Goal: Transaction & Acquisition: Download file/media

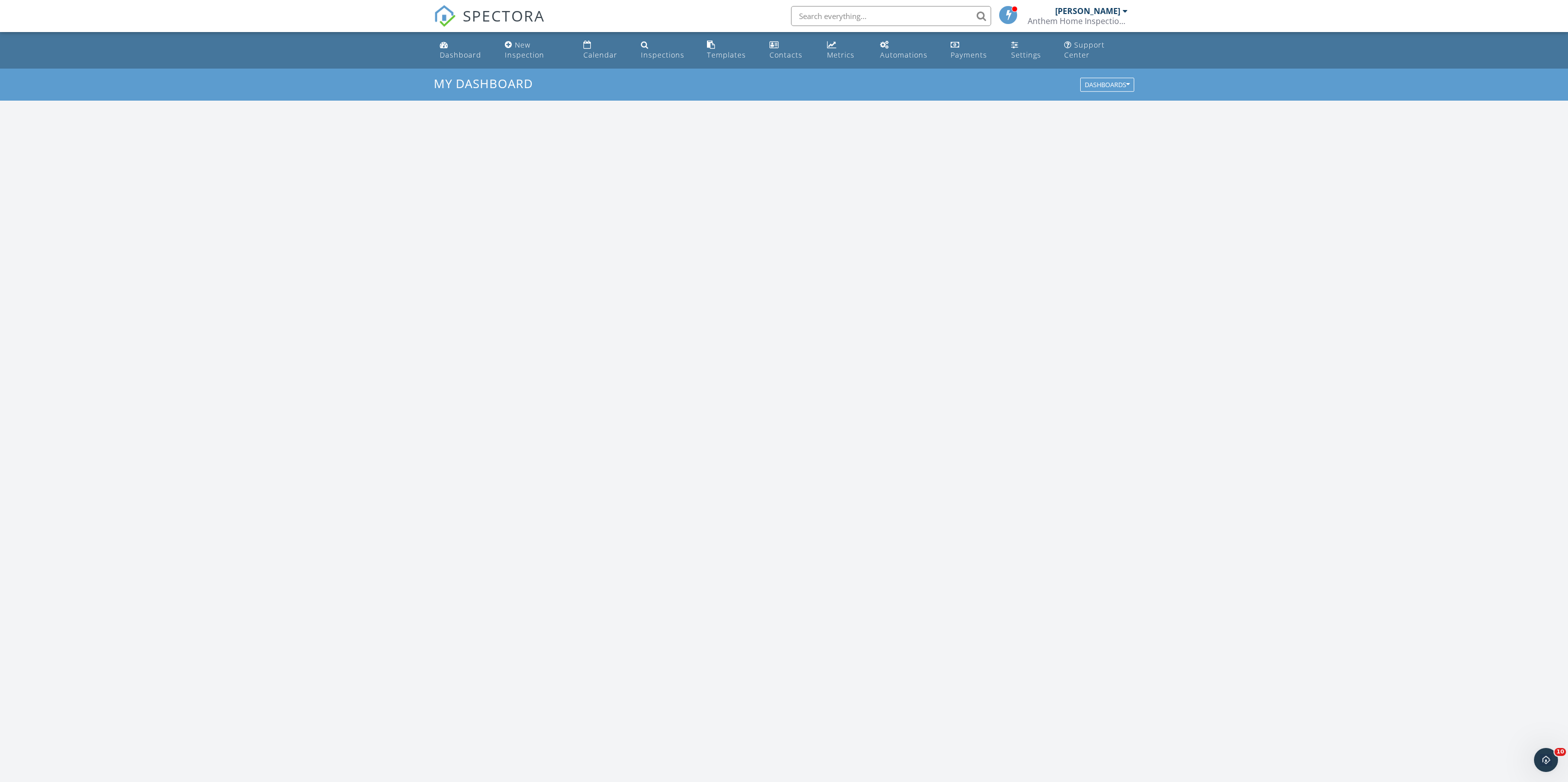
scroll to position [911, 1568]
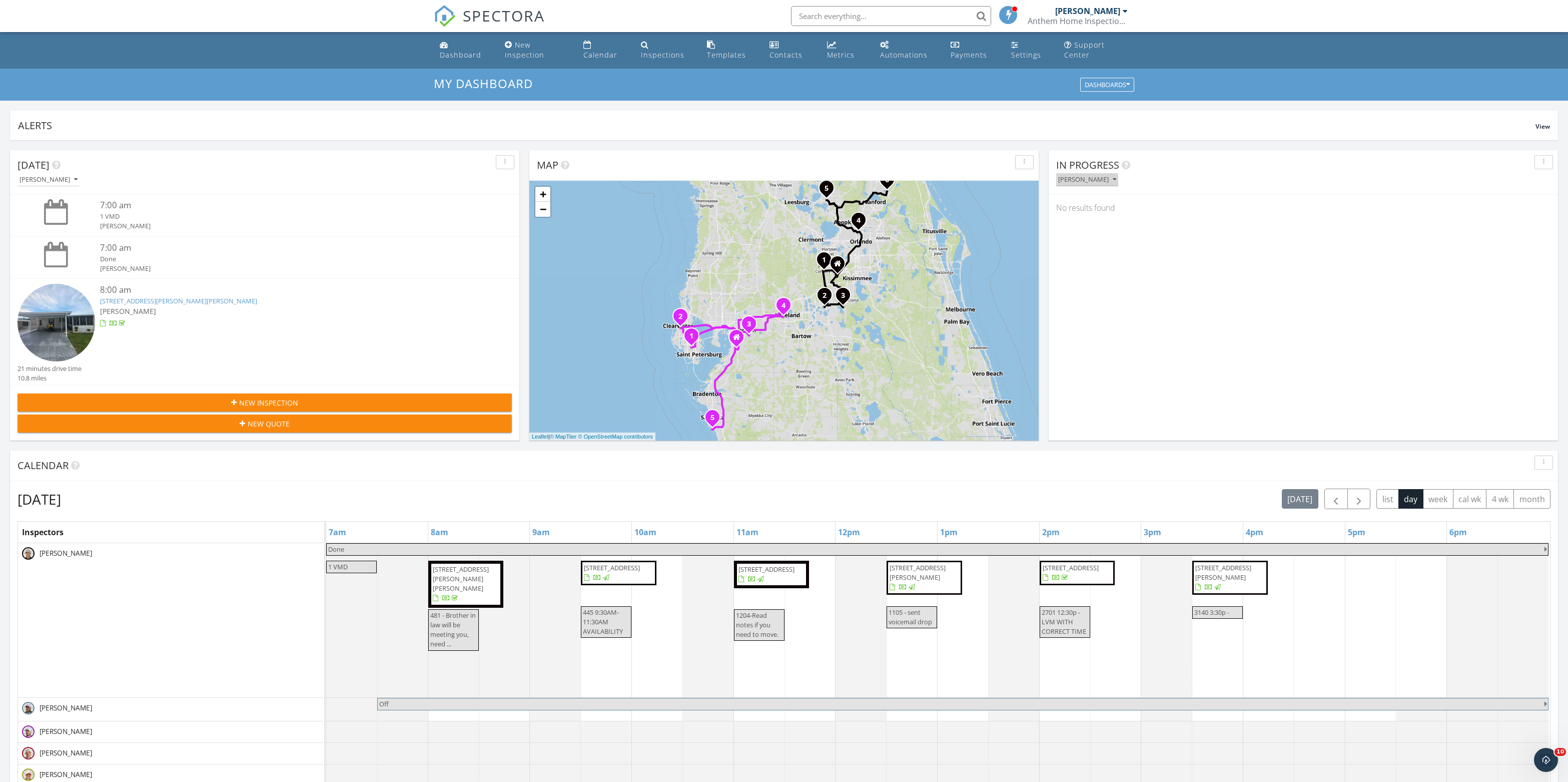
click at [1116, 183] on div "[PERSON_NAME]" at bounding box center [1087, 180] width 58 height 7
click at [1114, 216] on div "All Inspectors" at bounding box center [1105, 214] width 83 height 12
click at [884, 15] on input "text" at bounding box center [891, 16] width 200 height 20
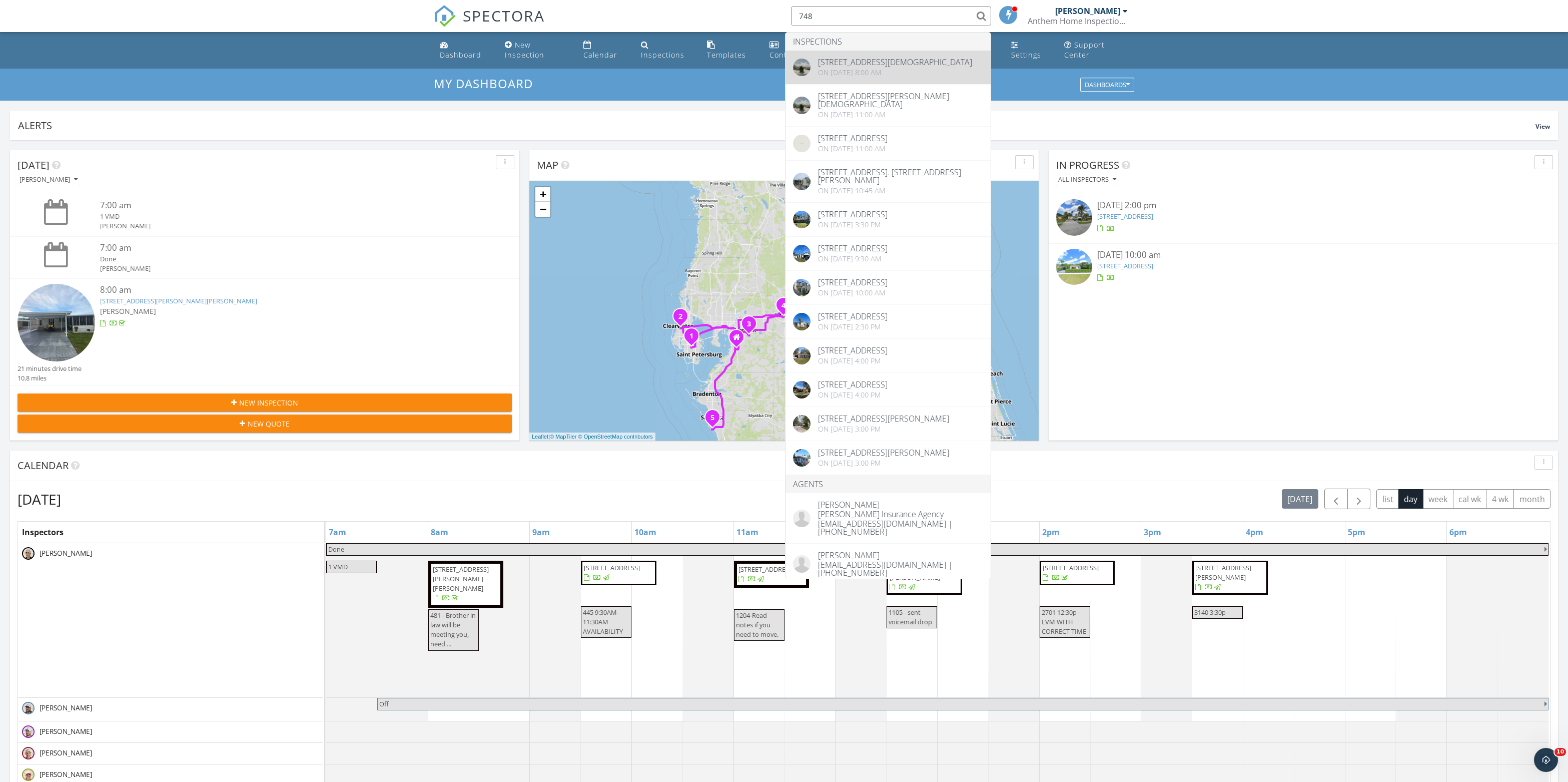
type input "748"
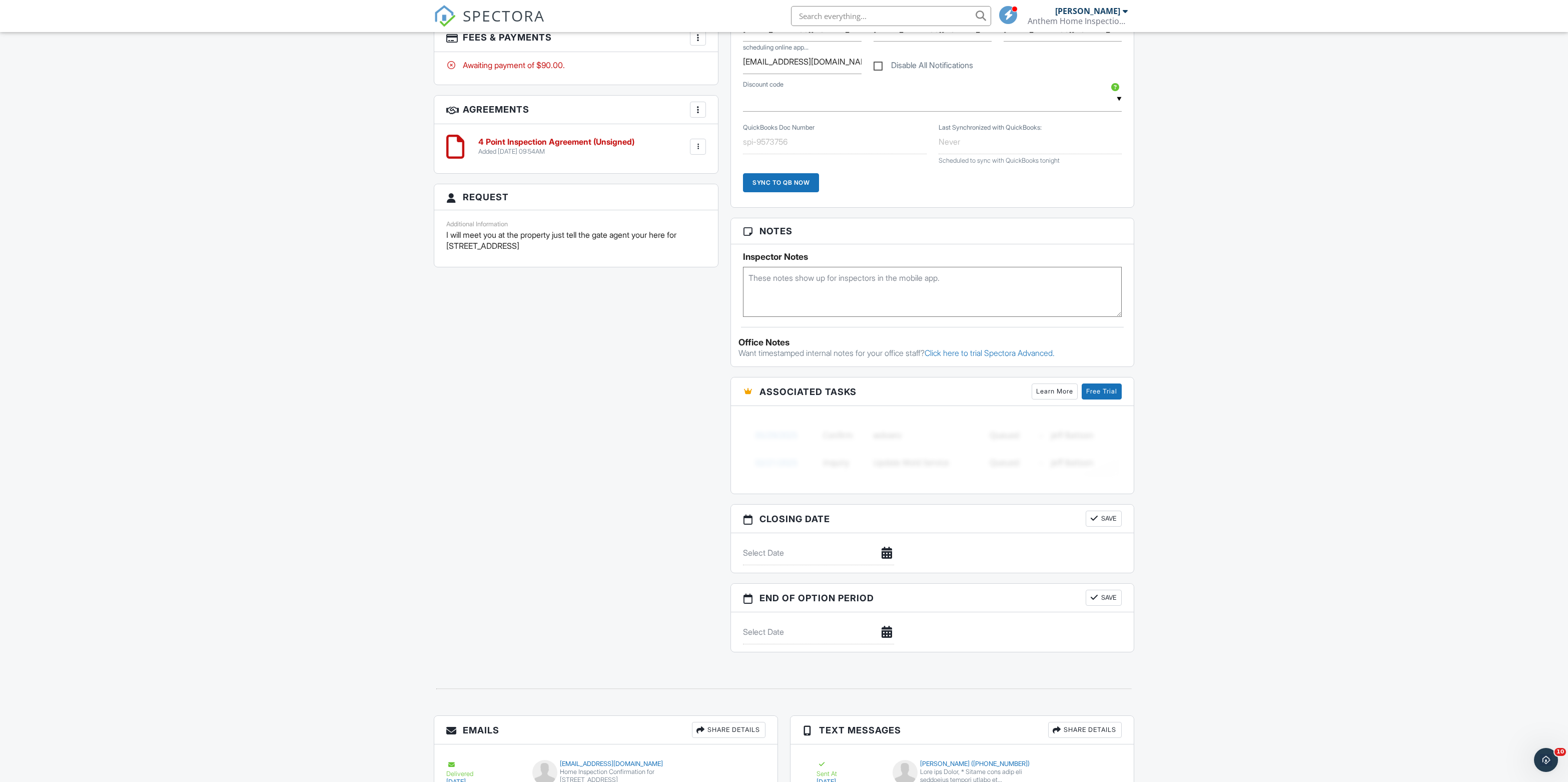
scroll to position [658, 0]
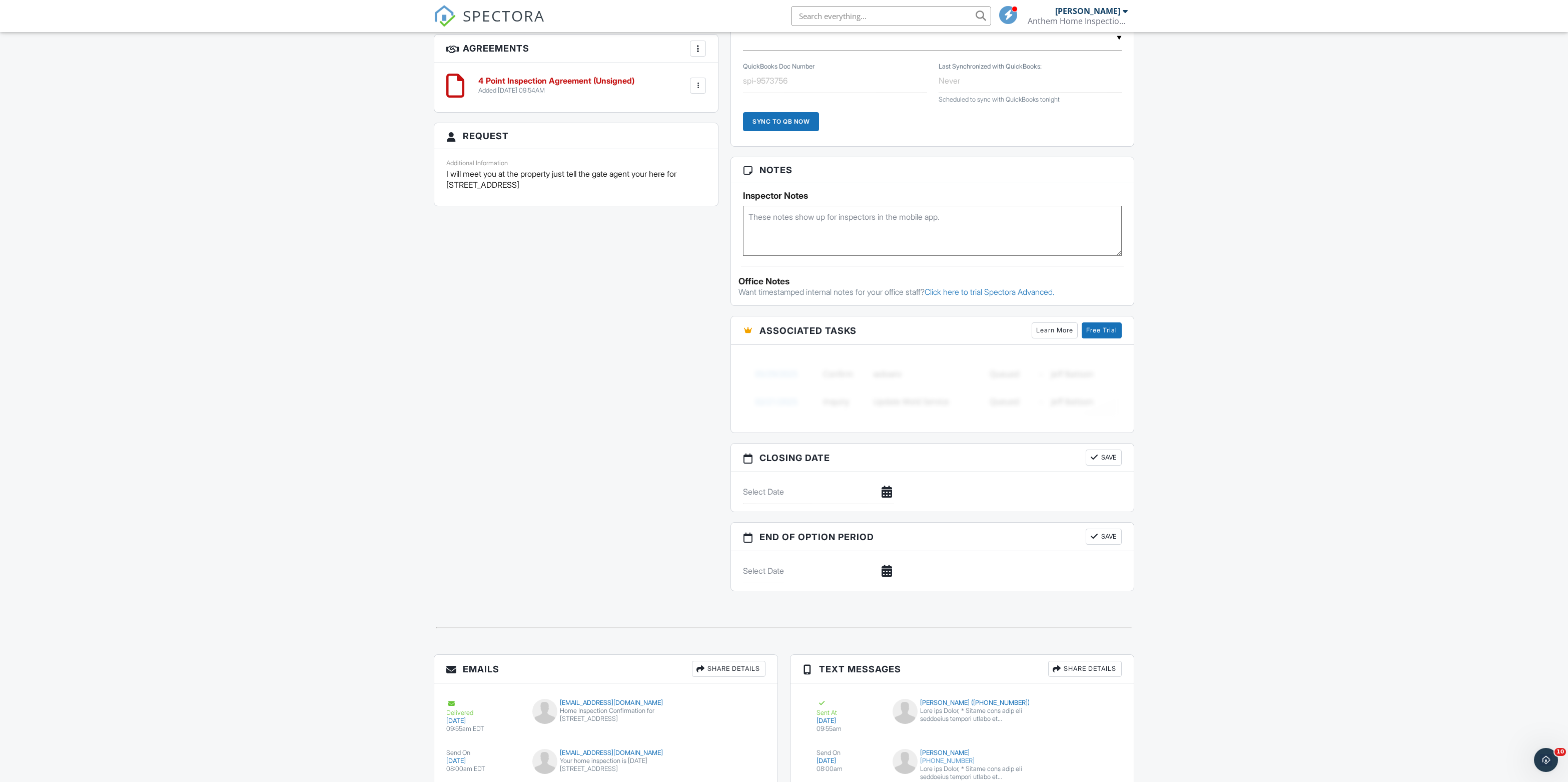
click at [849, 256] on textarea at bounding box center [933, 231] width 379 height 50
paste textarea "I will meet you at the property just tell the gate agent your here for 748 Rama…"
type textarea "I will meet you at the property just tell the gate agent your here for 748 Rama…"
click at [597, 384] on div "All emails and texts are disabled for this inspection! All emails and texts hav…" at bounding box center [784, 124] width 712 height 956
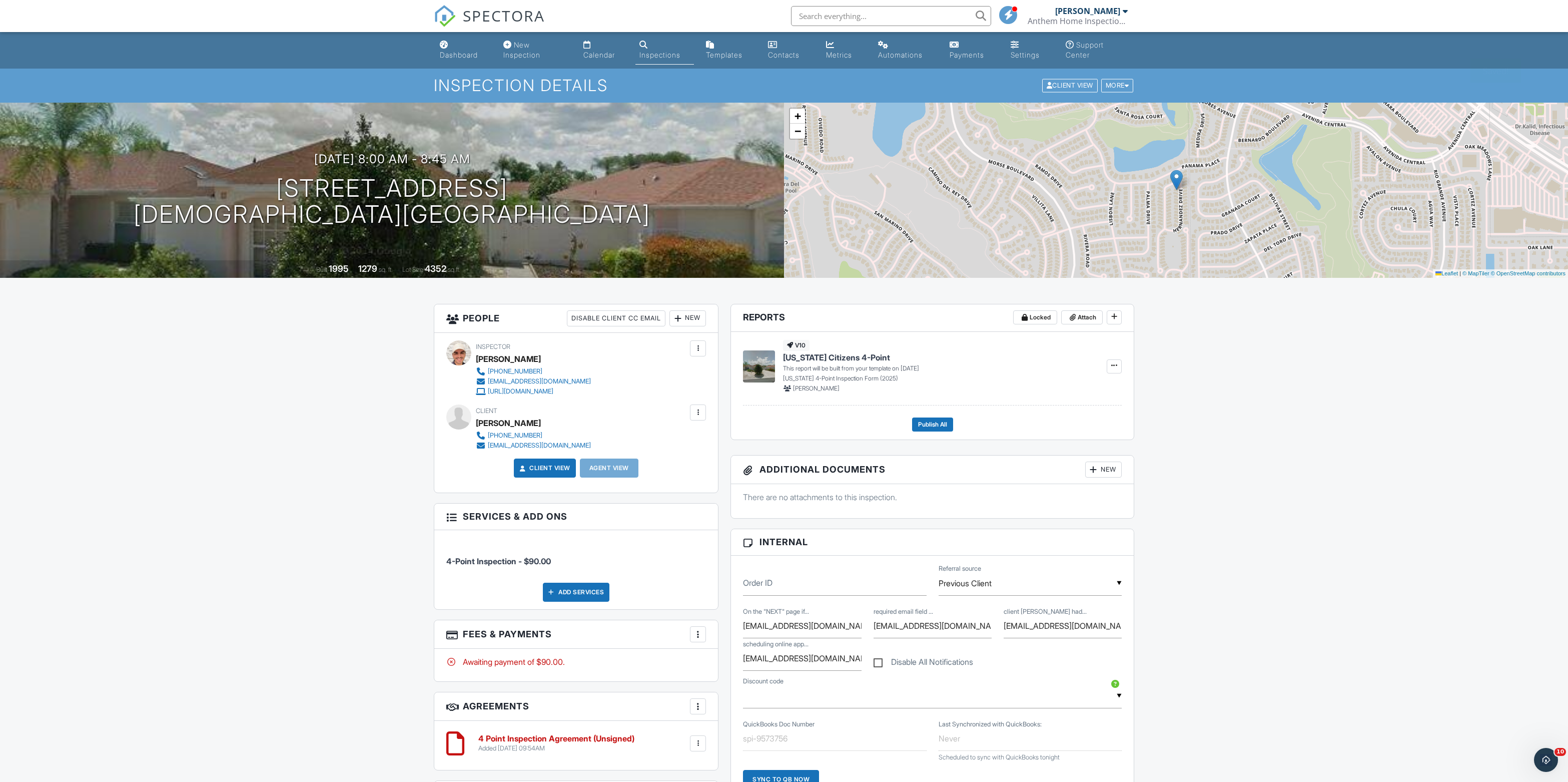
scroll to position [0, 0]
click at [880, 17] on input "text" at bounding box center [891, 16] width 200 height 20
paste input "2092 Casita Dr 329"
type input "2092 Casita Dr 329"
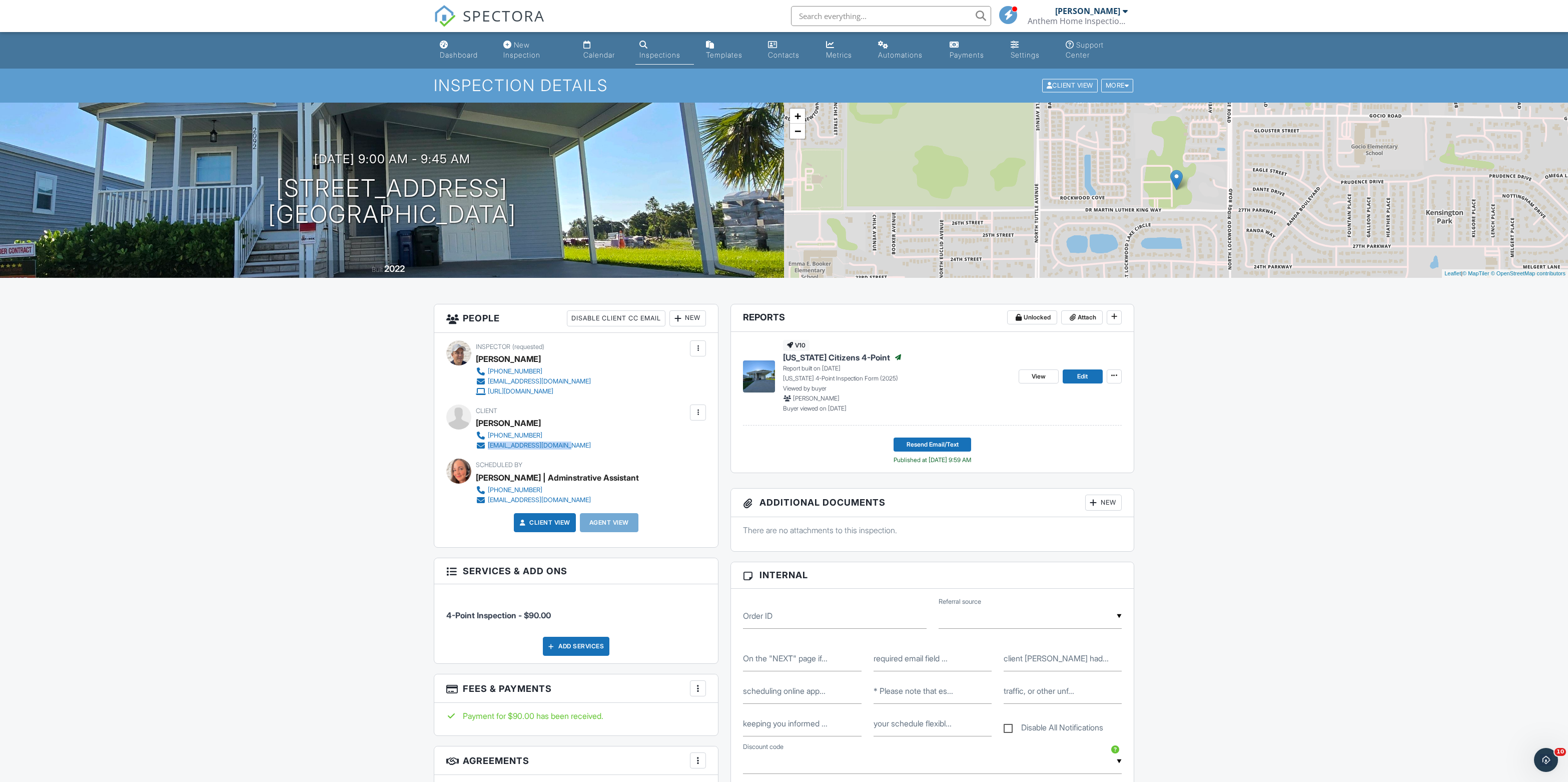
drag, startPoint x: 620, startPoint y: 468, endPoint x: 493, endPoint y: 471, distance: 127.0
click at [493, 451] on div "941-465-8925 davecmadden@outlook.com" at bounding box center [537, 440] width 123 height 20
copy div "davecmadden@outlook.com"
drag, startPoint x: 541, startPoint y: 446, endPoint x: 478, endPoint y: 448, distance: 63.0
click at [478, 431] on div "Frank Mroz" at bounding box center [537, 423] width 123 height 15
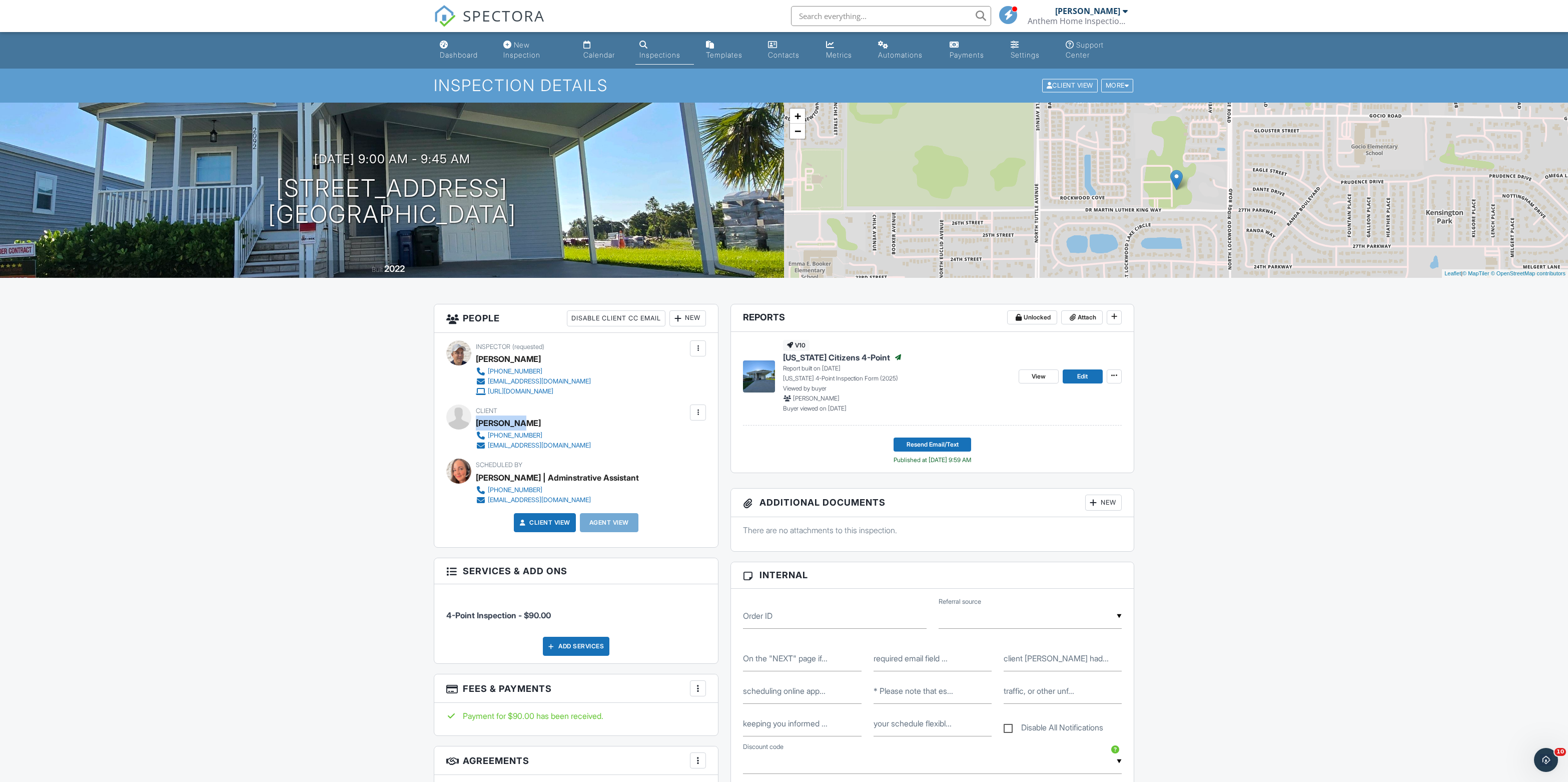
copy div "Frank Mroz"
drag, startPoint x: 620, startPoint y: 471, endPoint x: 493, endPoint y: 474, distance: 127.0
click at [493, 451] on div "941-465-8925 davecmadden@outlook.com" at bounding box center [537, 440] width 123 height 20
copy div "davecmadden@outlook.com"
click at [845, 16] on input "text" at bounding box center [891, 16] width 200 height 20
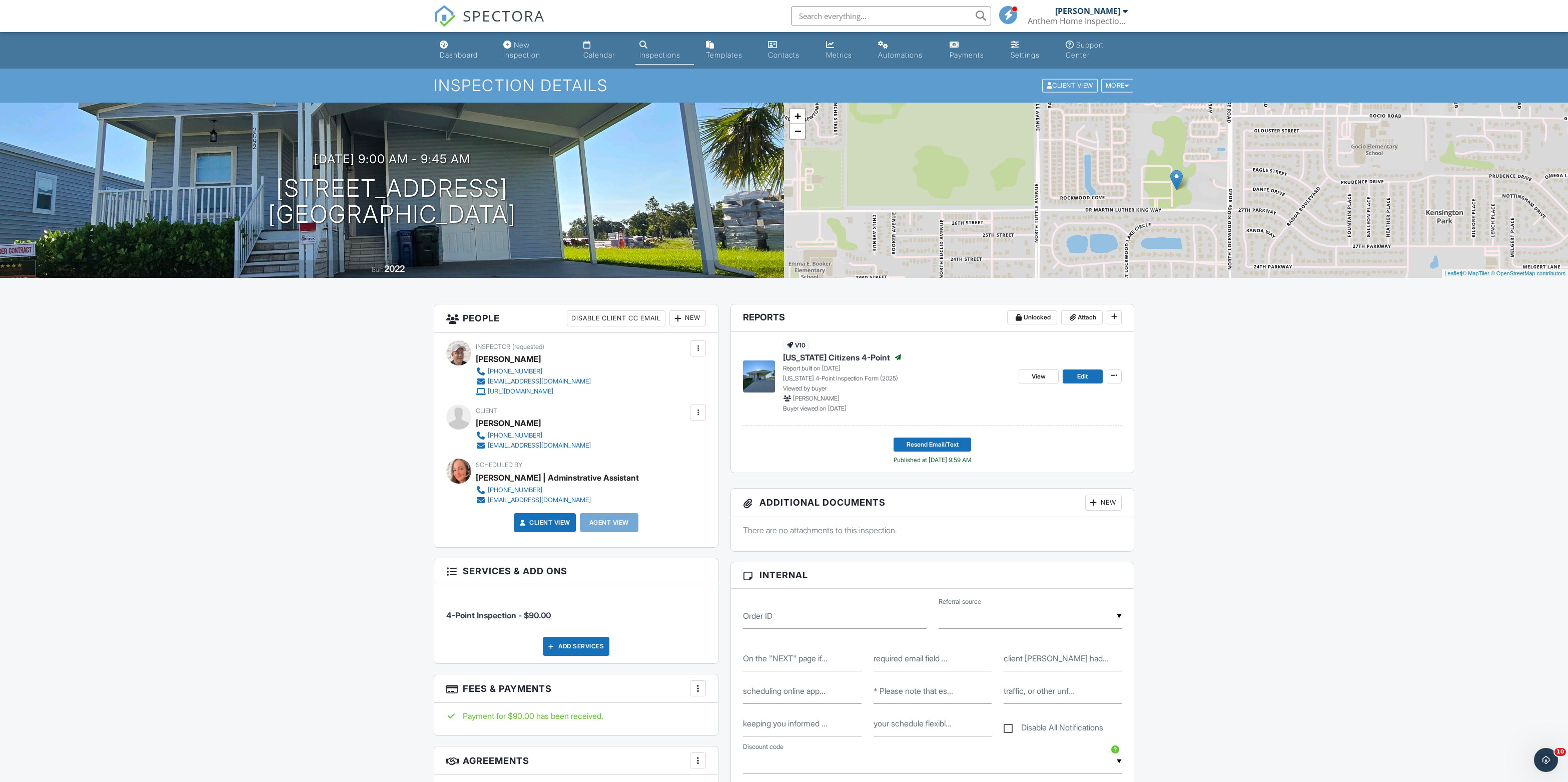
paste input "735 Neumann Village Ct"
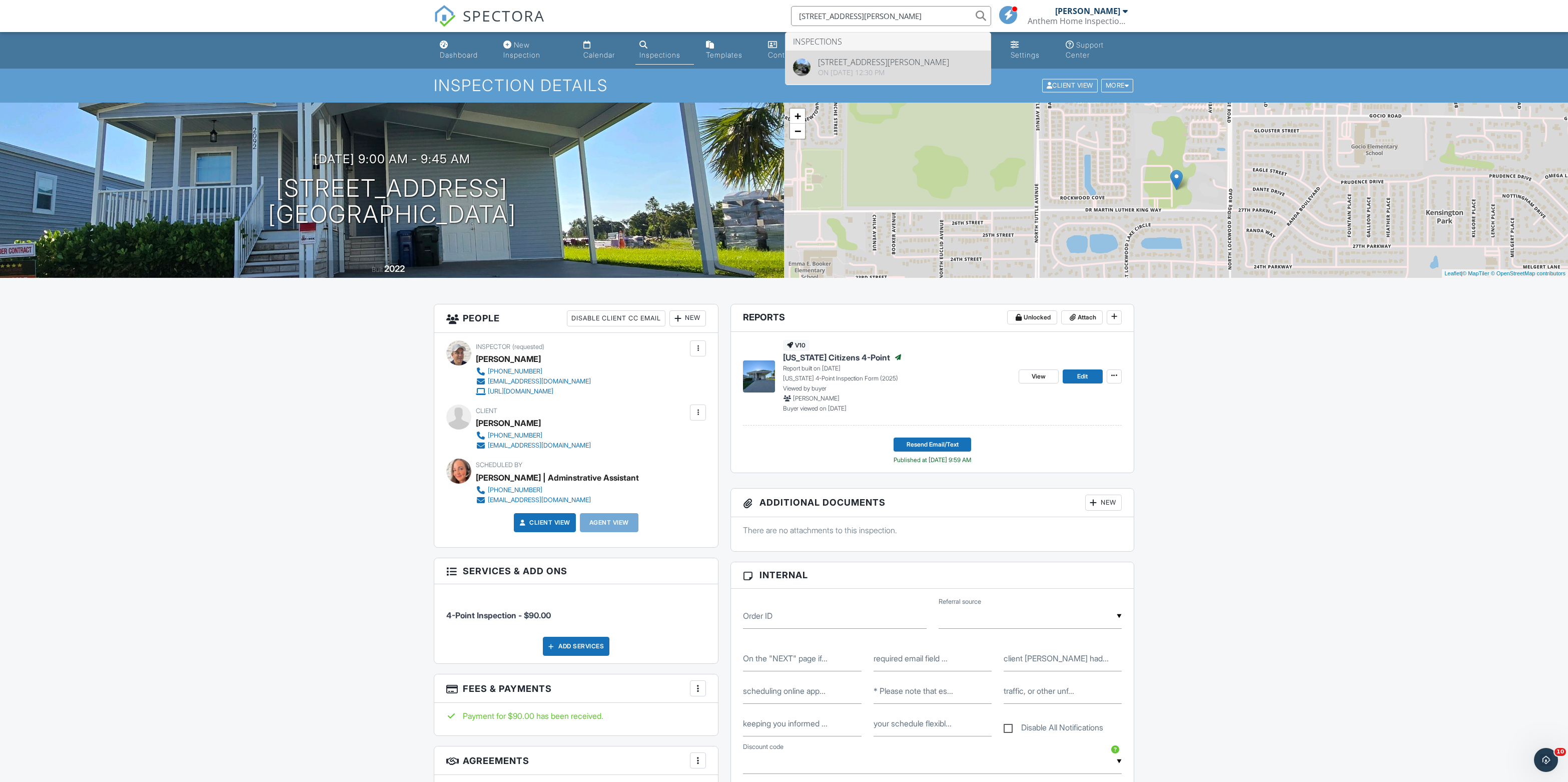
type input "735 Neumann Village Ct"
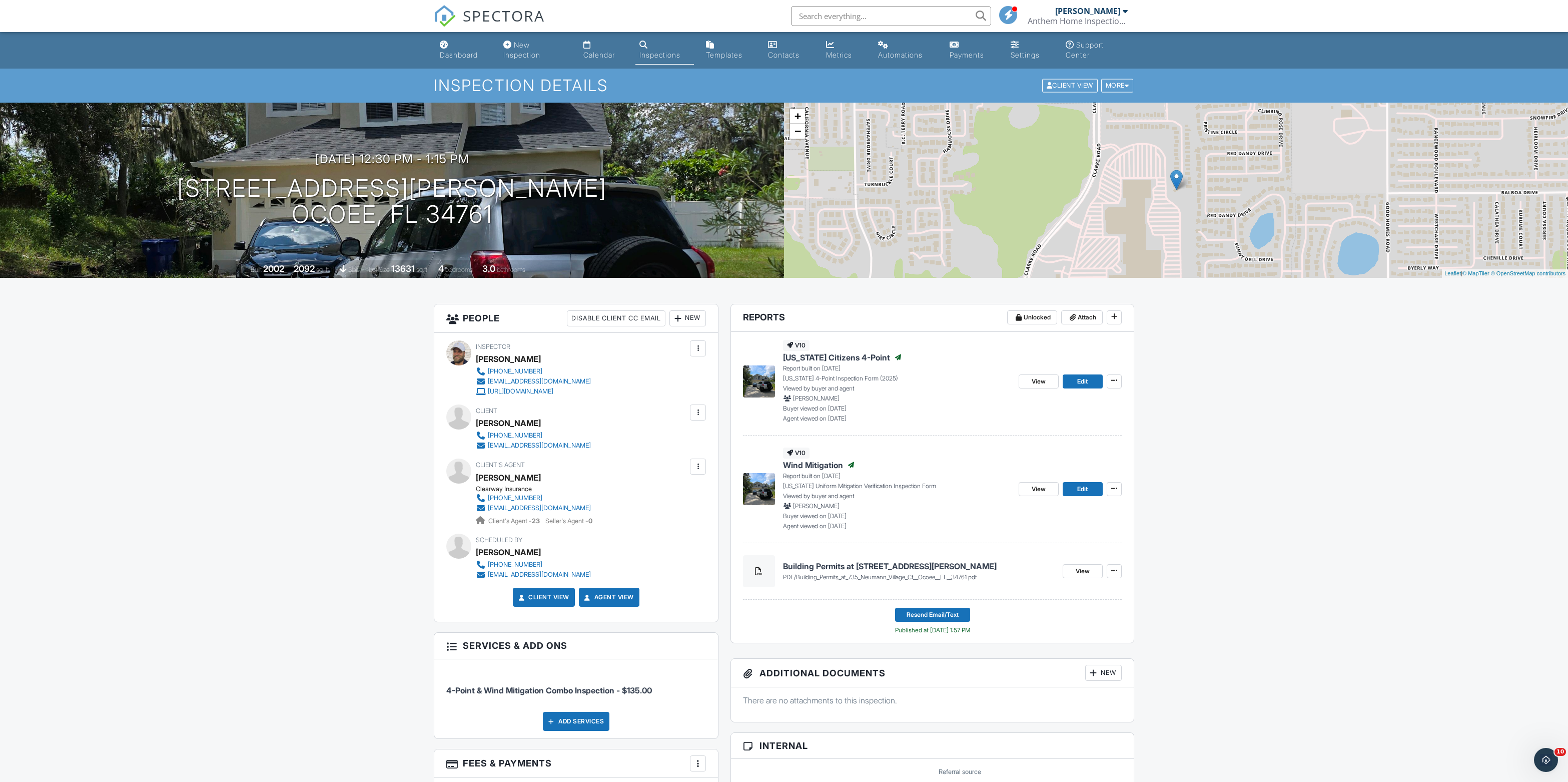
click at [858, 12] on input "text" at bounding box center [891, 16] width 200 height 20
paste input "207 Santa Rosa Dr"
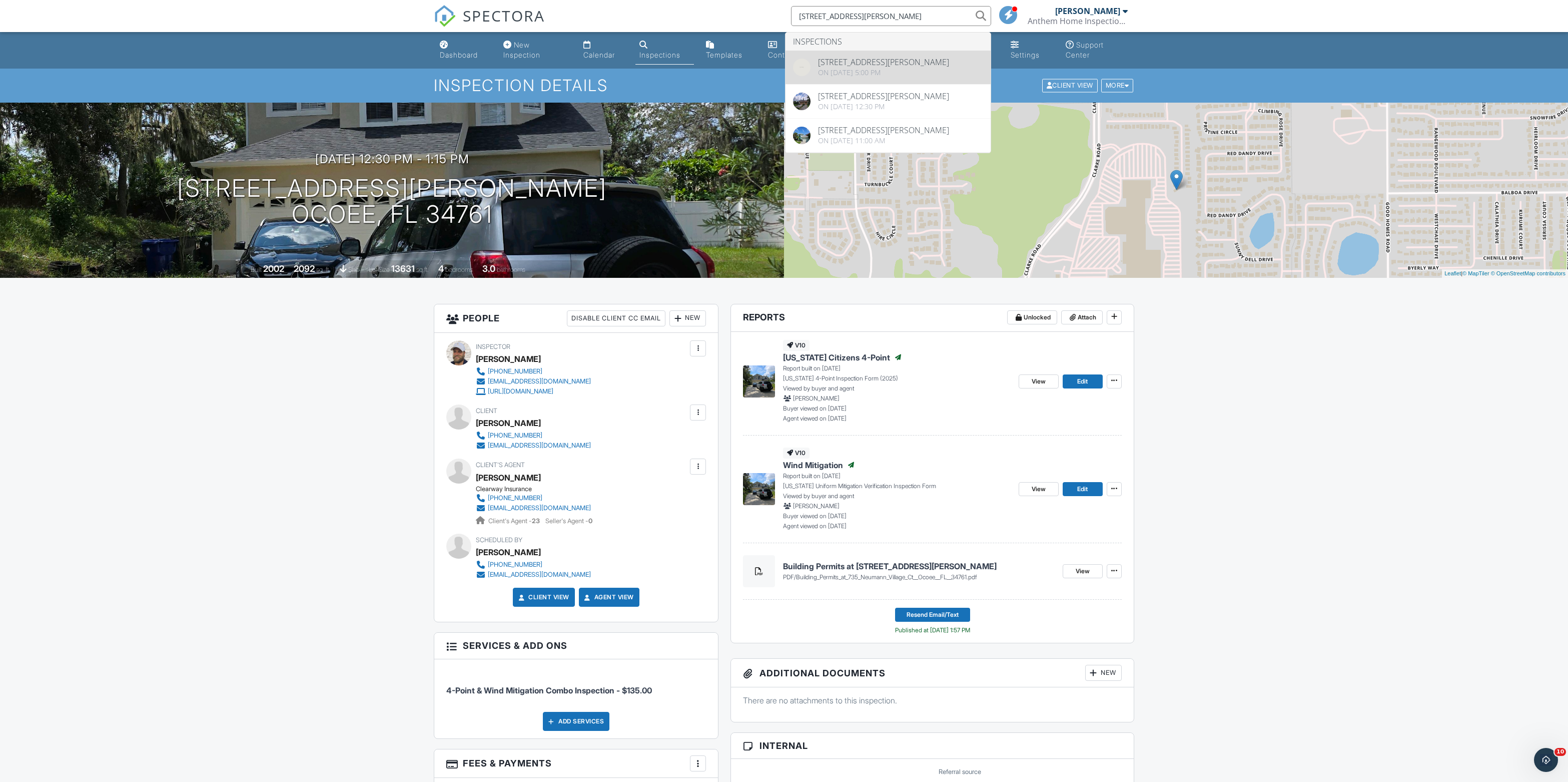
type input "[STREET_ADDRESS][PERSON_NAME]"
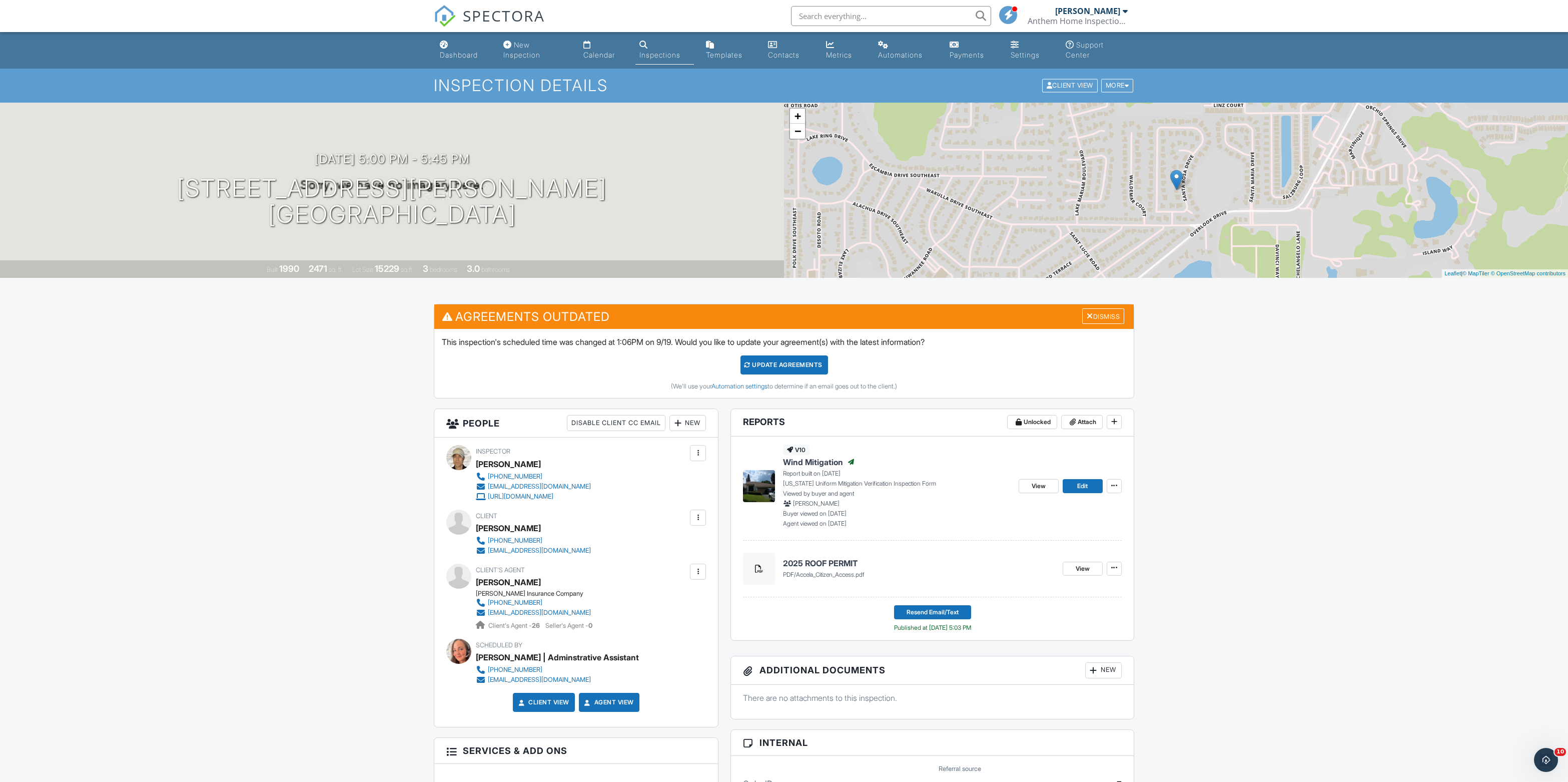
click at [648, 59] on div "Inspections" at bounding box center [659, 55] width 41 height 9
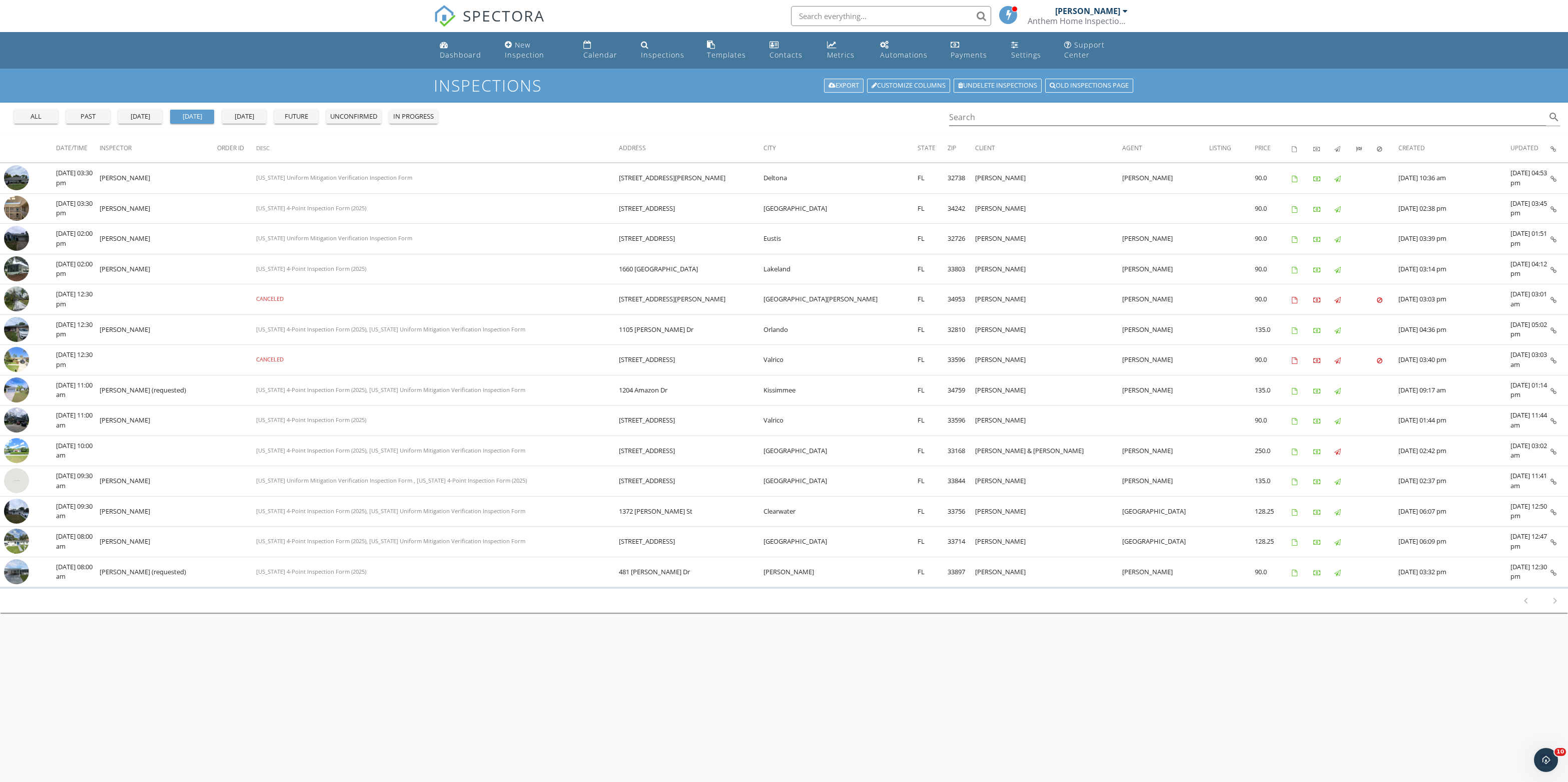
click at [824, 93] on link "Export" at bounding box center [844, 85] width 40 height 14
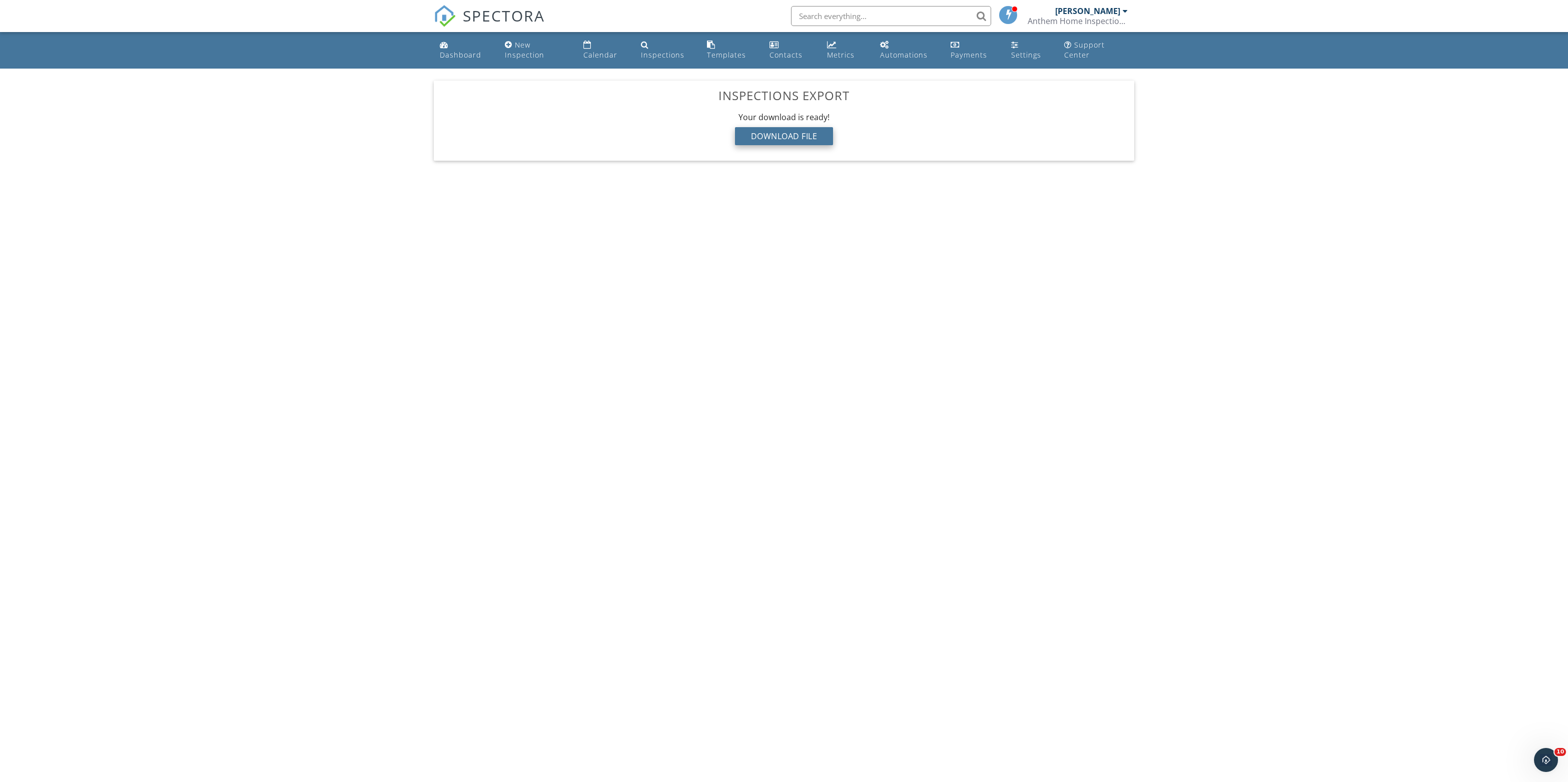
click at [752, 145] on div "Download File" at bounding box center [784, 136] width 99 height 18
click at [653, 59] on div "Inspections" at bounding box center [663, 55] width 44 height 10
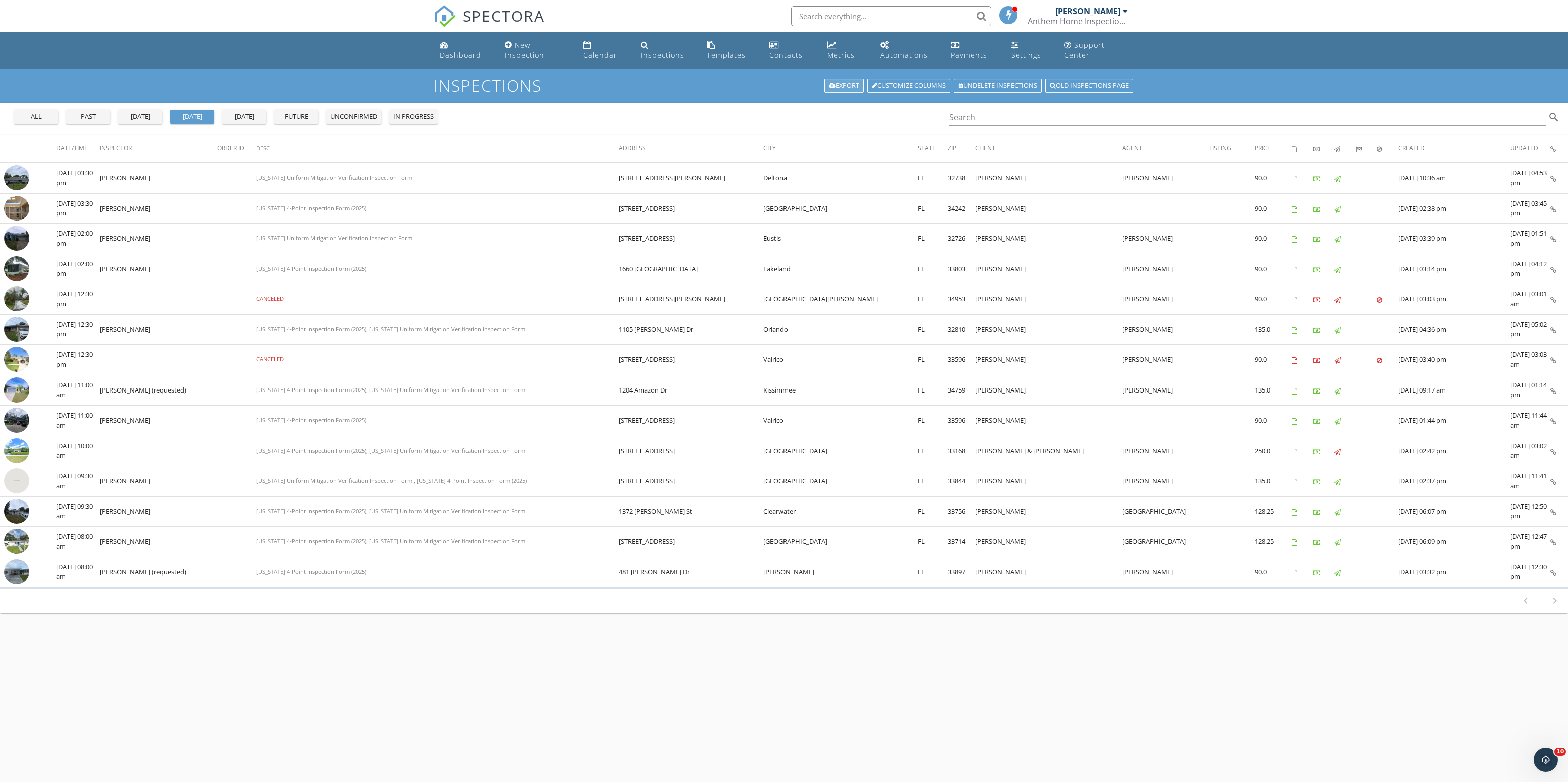
click at [824, 93] on link "Export" at bounding box center [844, 85] width 40 height 14
click at [828, 89] on span at bounding box center [832, 86] width 7 height 7
click at [824, 92] on link "Export" at bounding box center [844, 85] width 40 height 14
click at [824, 87] on link "Export" at bounding box center [844, 85] width 40 height 14
click at [654, 59] on div "Inspections" at bounding box center [663, 55] width 44 height 10
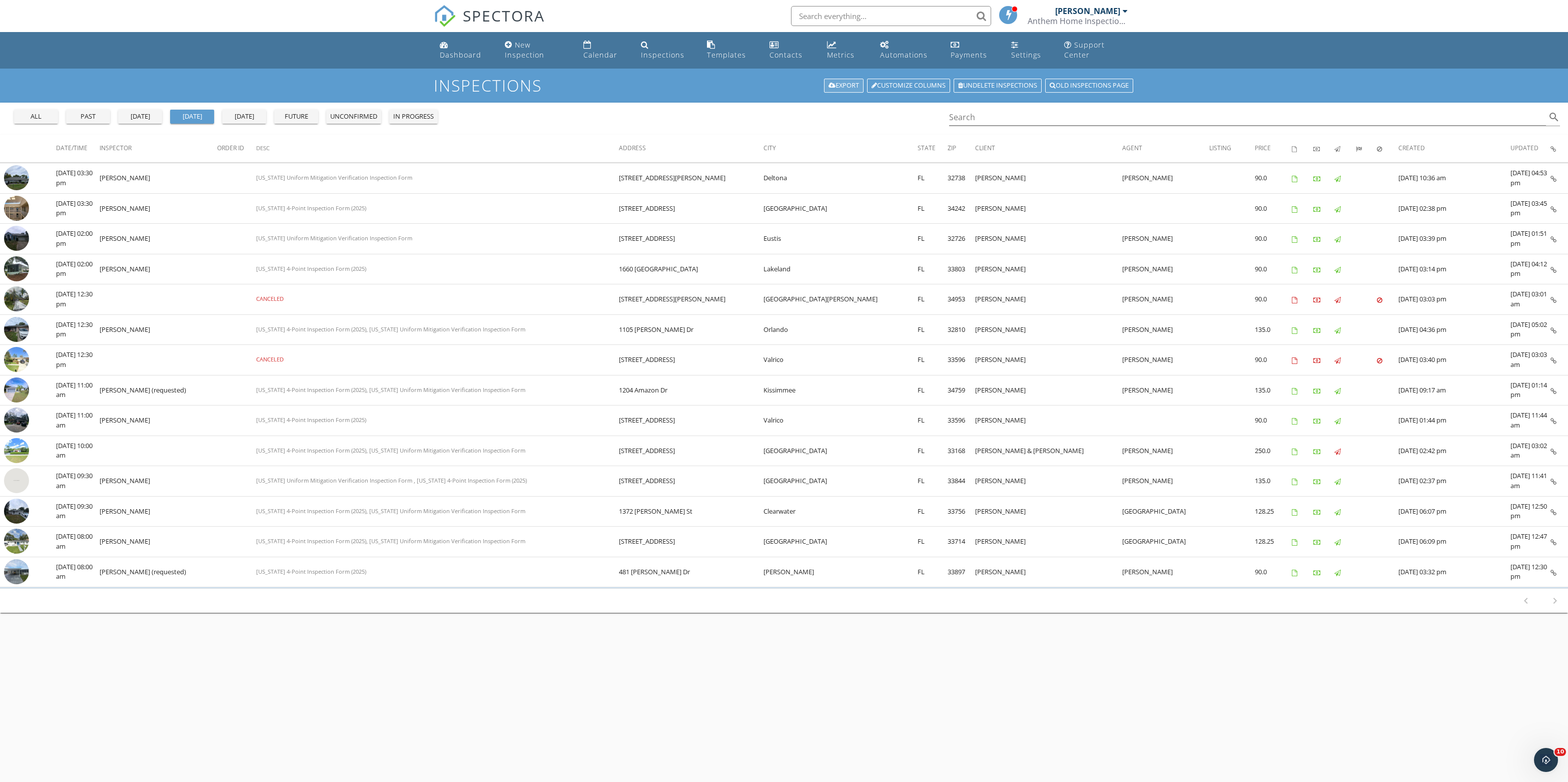
click at [824, 88] on link "Export" at bounding box center [844, 85] width 40 height 14
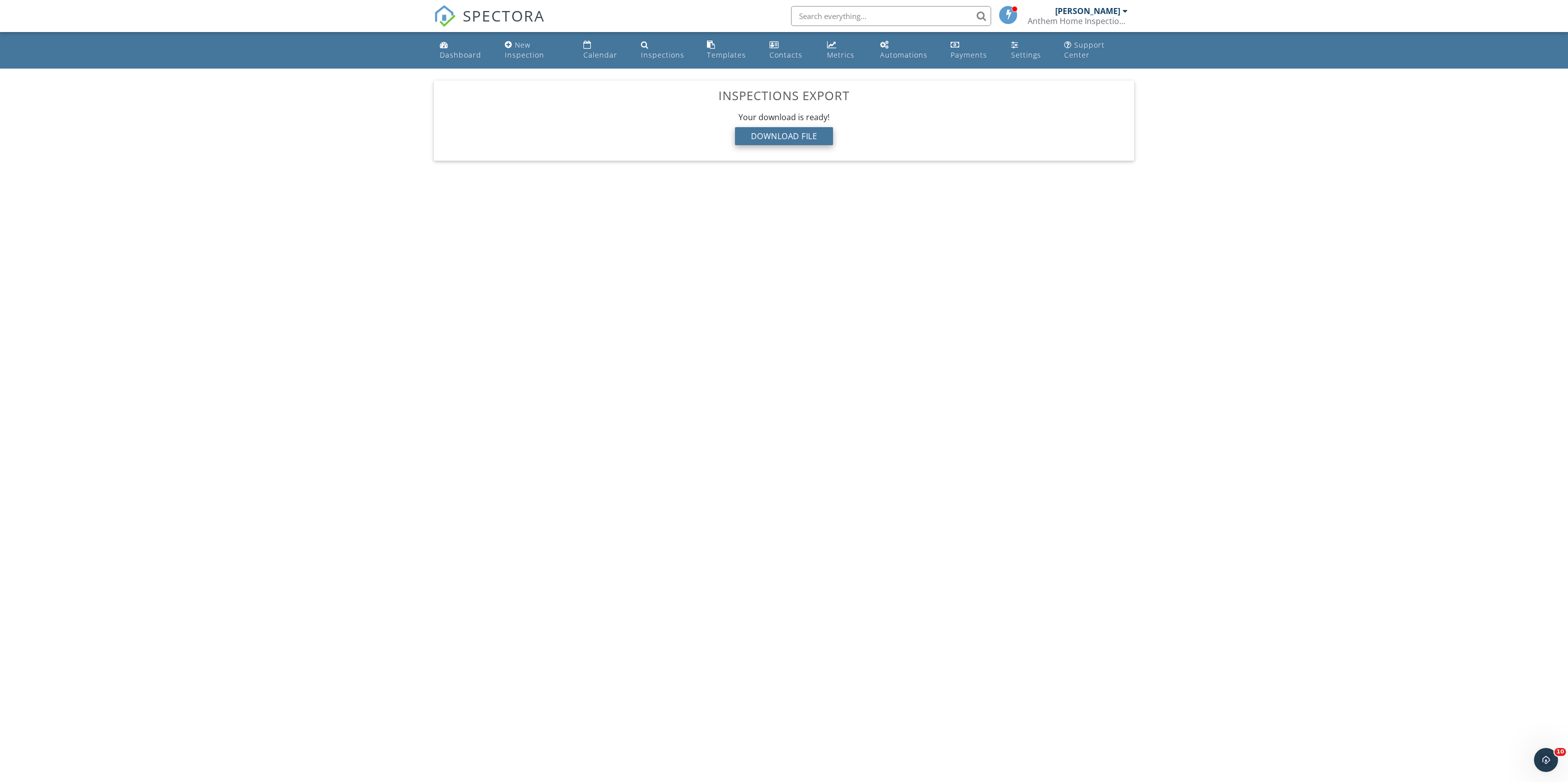
click at [779, 145] on div "Download File" at bounding box center [784, 136] width 99 height 18
click at [810, 145] on div "Download File" at bounding box center [784, 136] width 99 height 18
click at [746, 145] on div "Download File" at bounding box center [784, 136] width 99 height 18
click at [810, 144] on div "Download File" at bounding box center [784, 136] width 99 height 18
click at [793, 145] on div "Download File" at bounding box center [784, 136] width 99 height 18
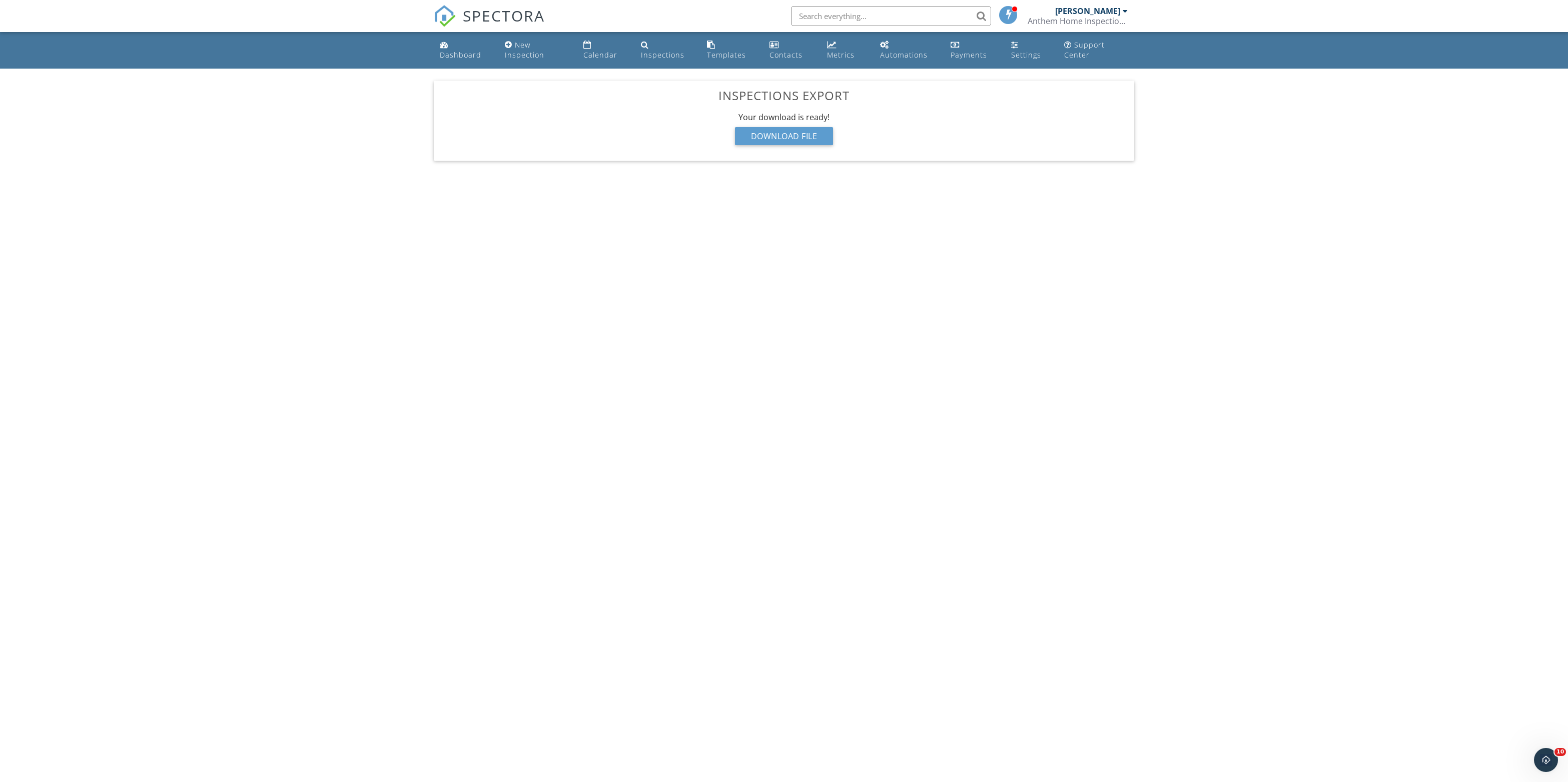
click at [937, 20] on input "text" at bounding box center [891, 16] width 200 height 20
paste input "[STREET_ADDRESS][PERSON_NAME]"
type input "[STREET_ADDRESS][PERSON_NAME]"
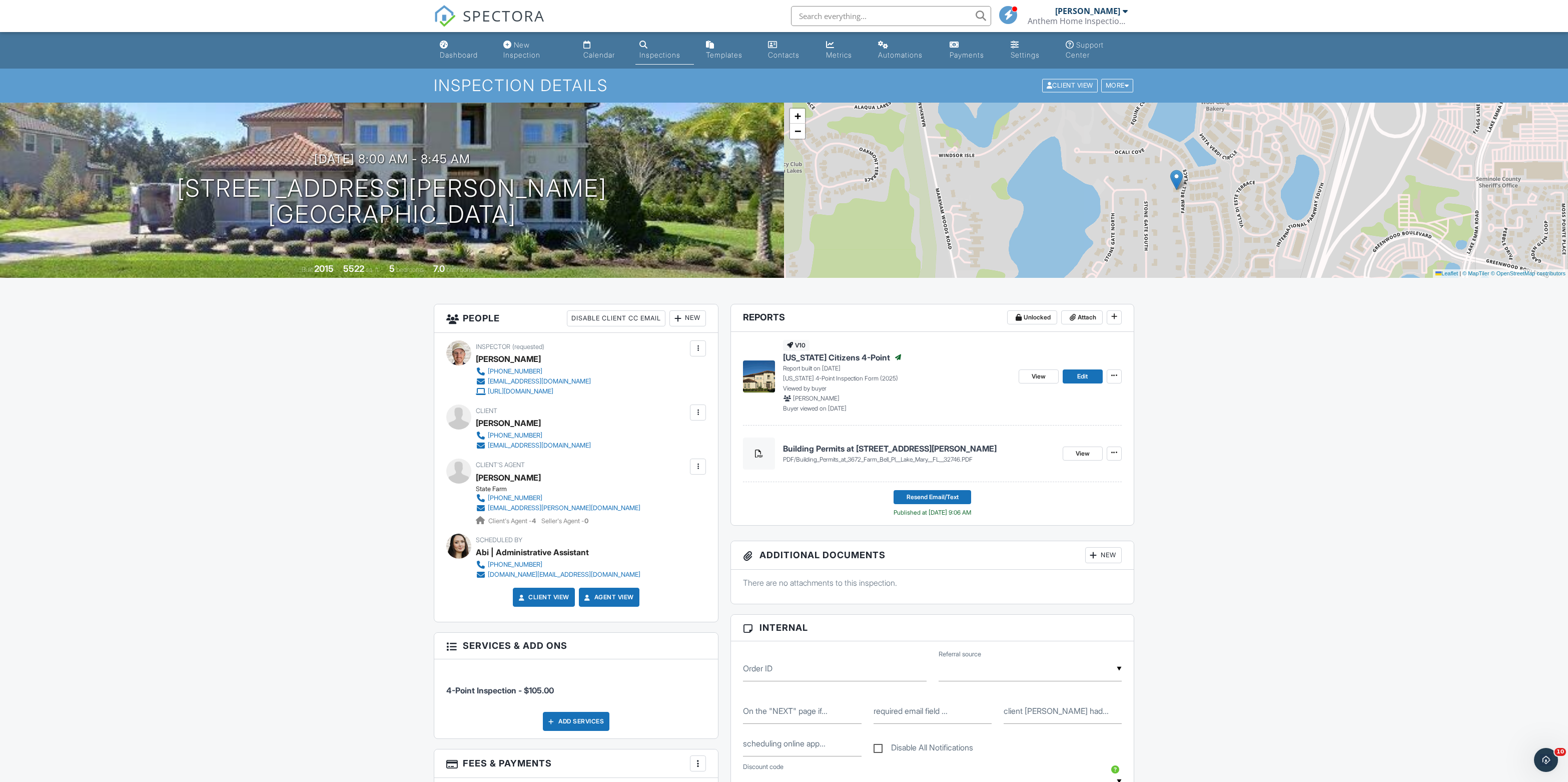
click at [905, 21] on input "text" at bounding box center [891, 16] width 200 height 20
paste input "1852 Bridgewater Dr"
type input "1852 Bridgewater Dr"
